Goal: Check status: Check status

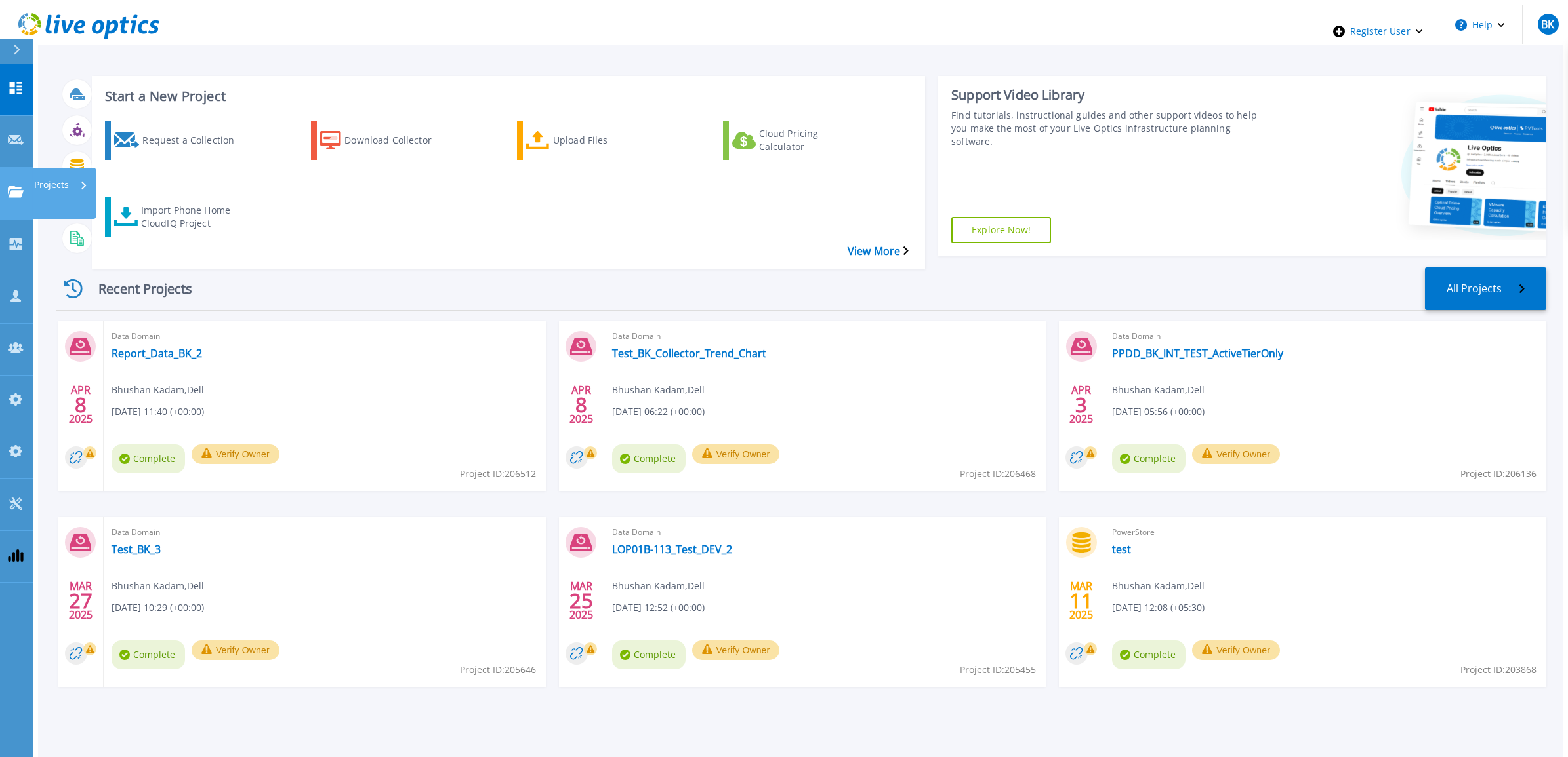
click at [51, 167] on p "Projects" at bounding box center [51, 184] width 35 height 34
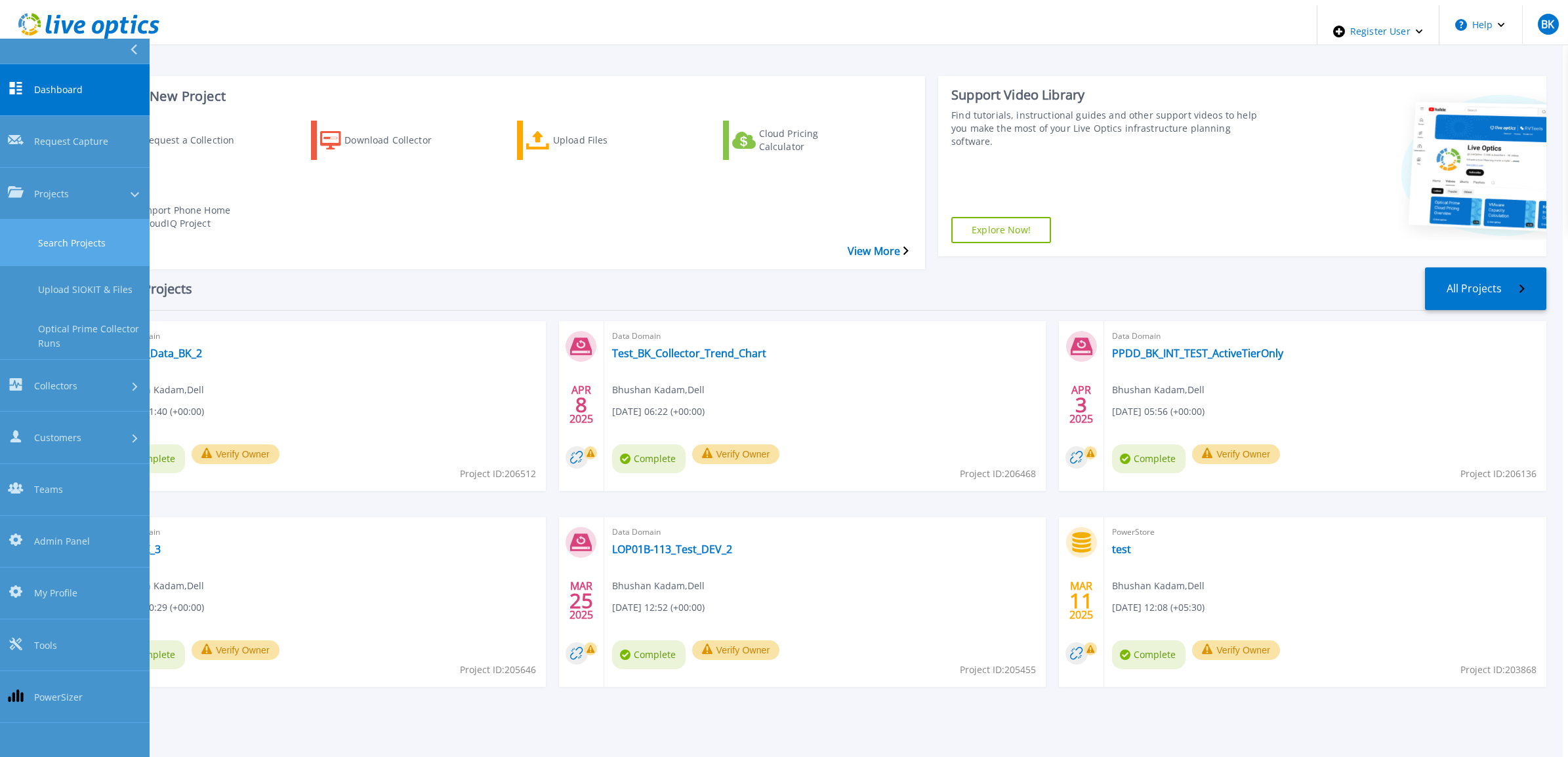
click at [66, 220] on link "Search Projects" at bounding box center [74, 243] width 150 height 47
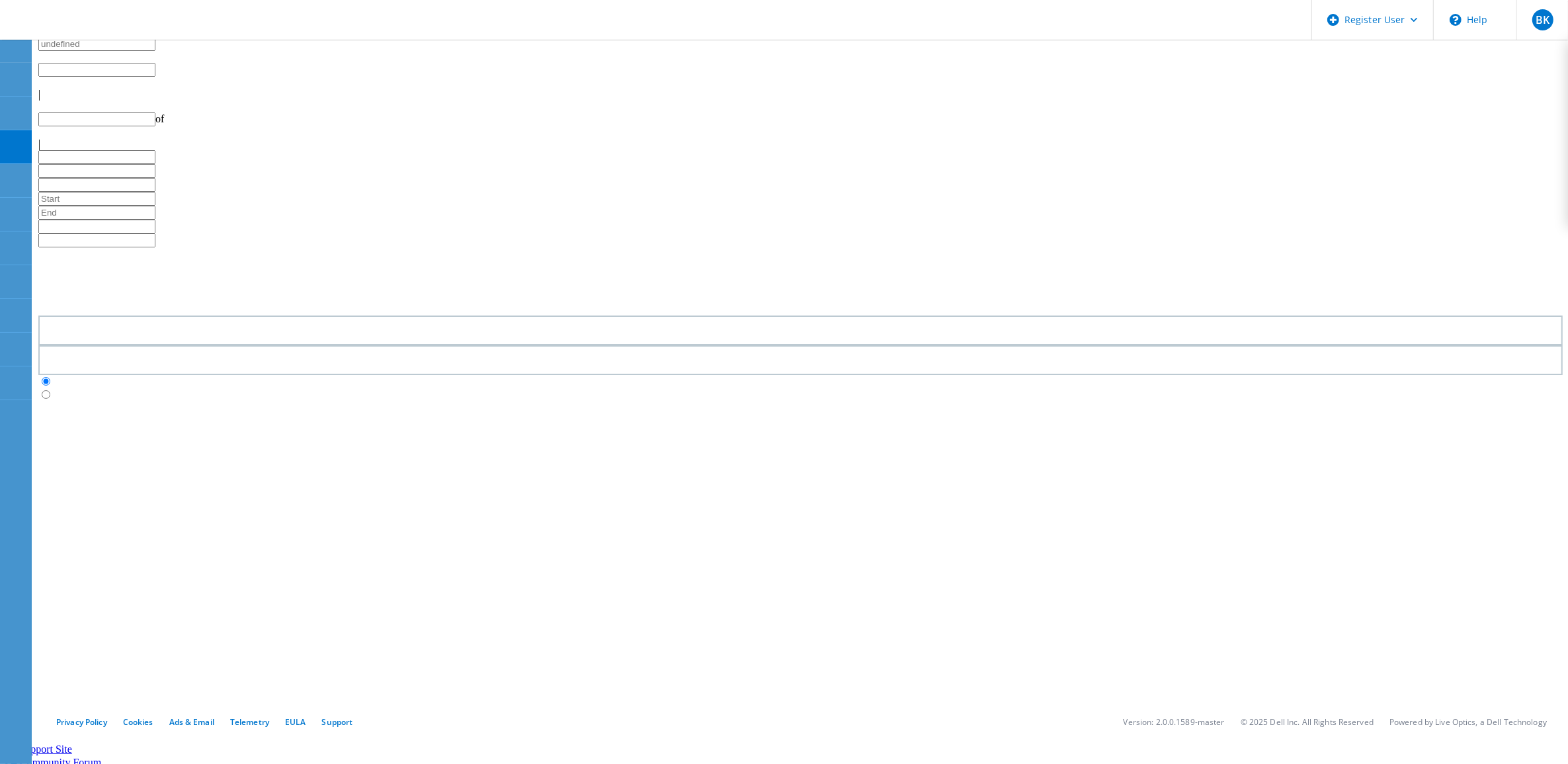
type input "1"
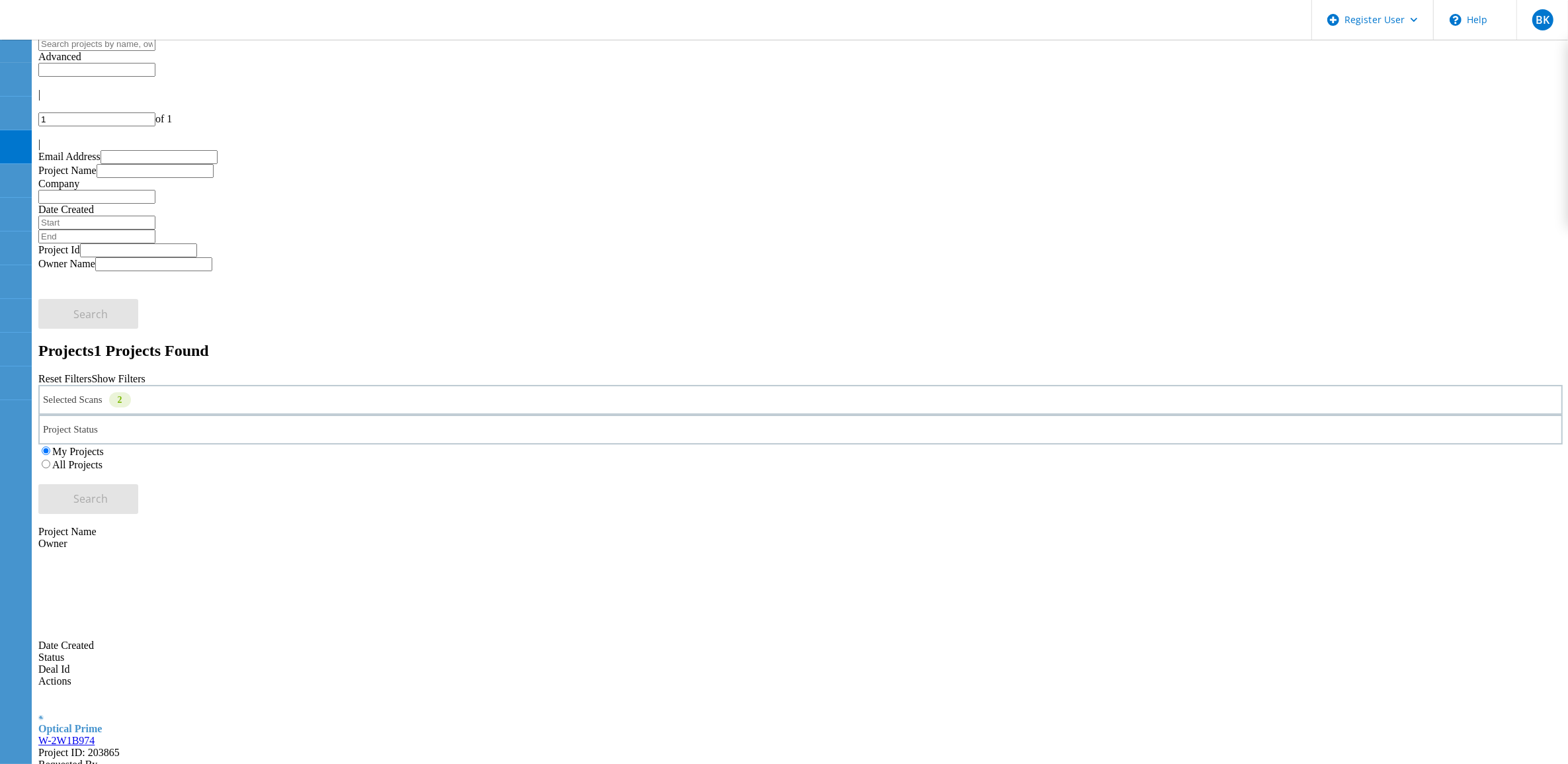
click at [95, 735] on link "W-2W1B974" at bounding box center [67, 740] width 56 height 11
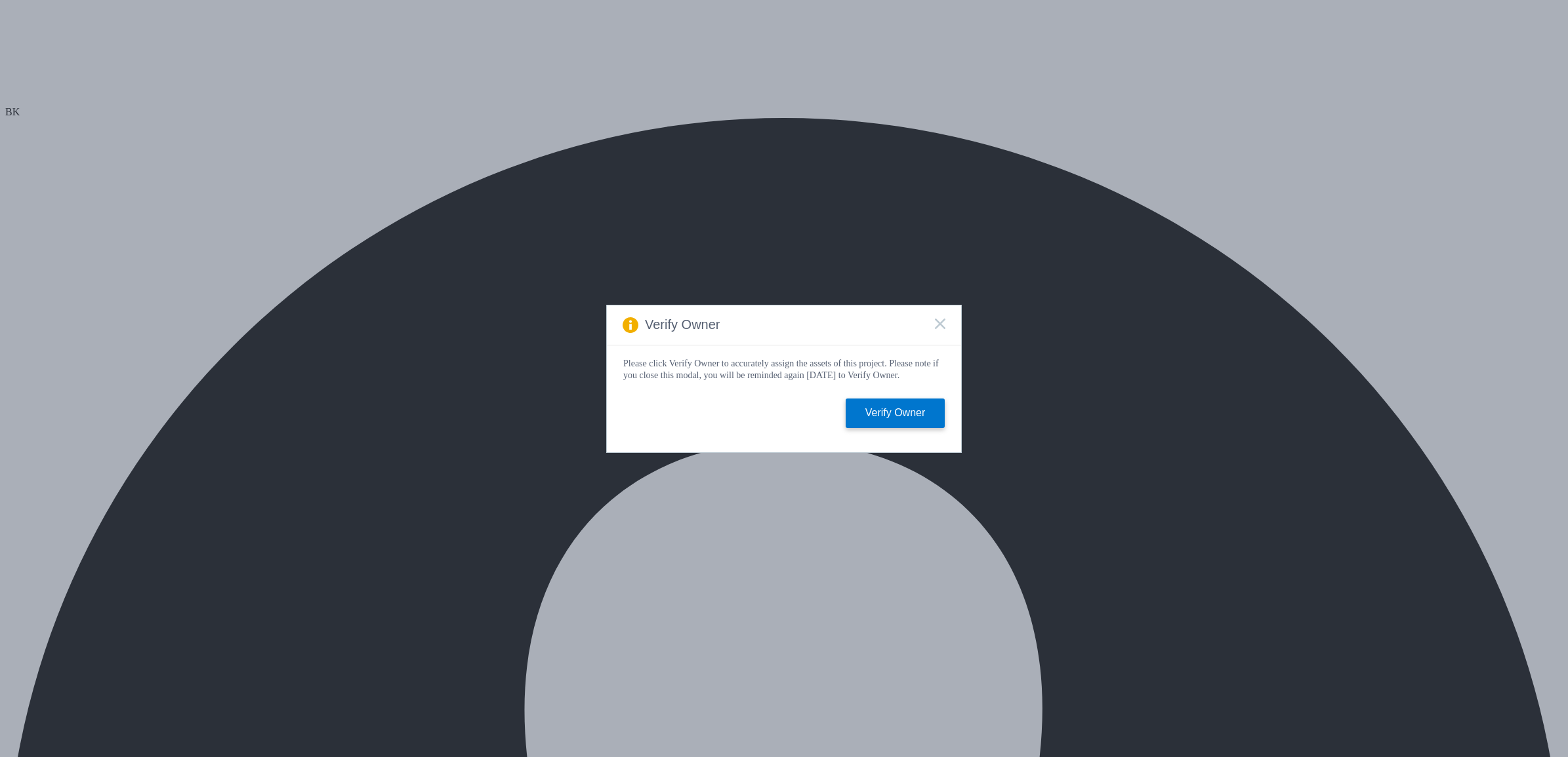
click at [937, 319] on rect at bounding box center [939, 323] width 11 height 11
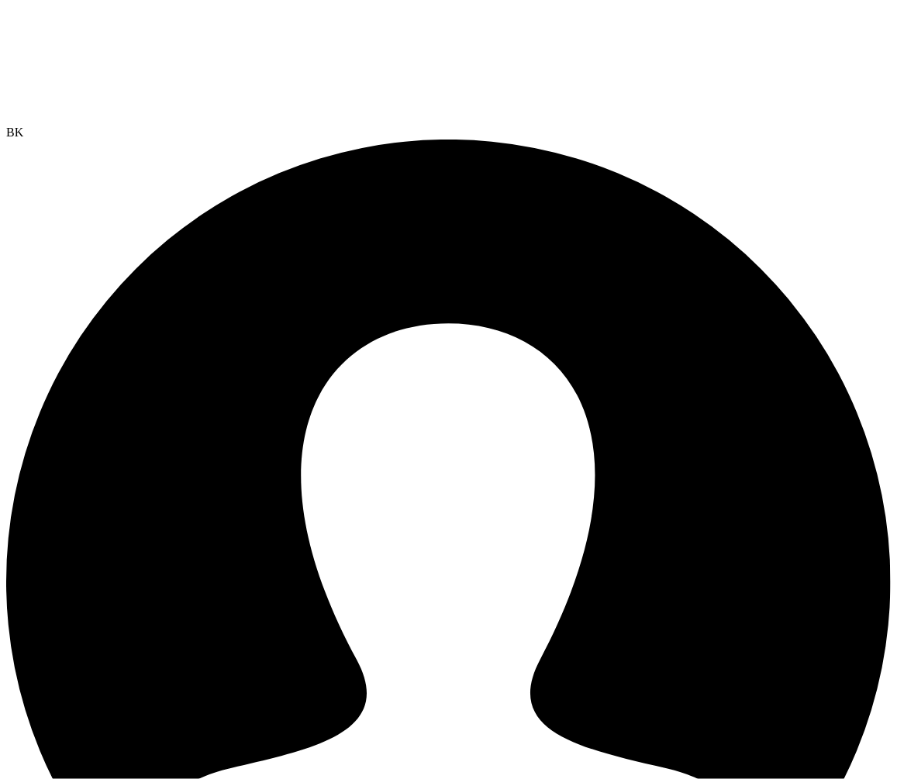
select select "USD"
